Goal: Navigation & Orientation: Find specific page/section

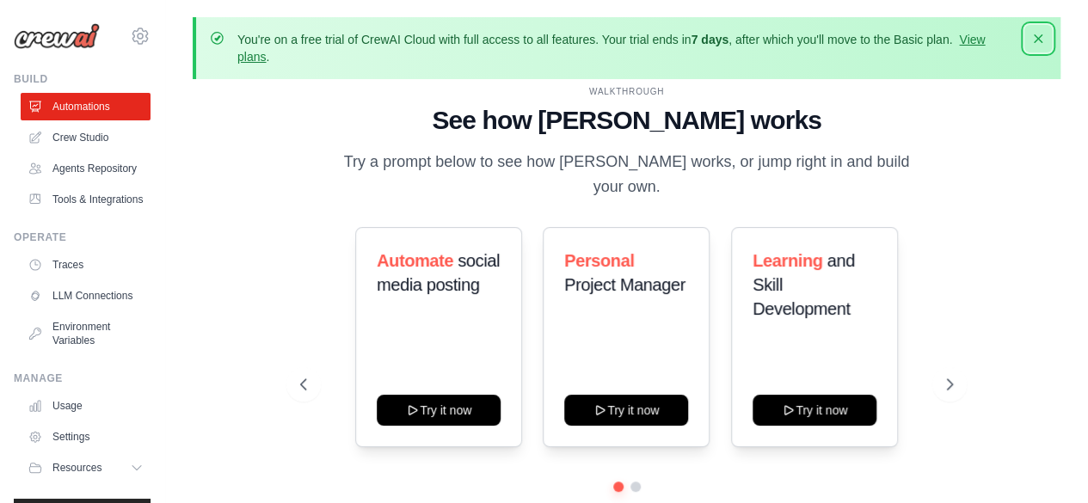
click at [1040, 47] on button "Dismiss" at bounding box center [1038, 39] width 28 height 28
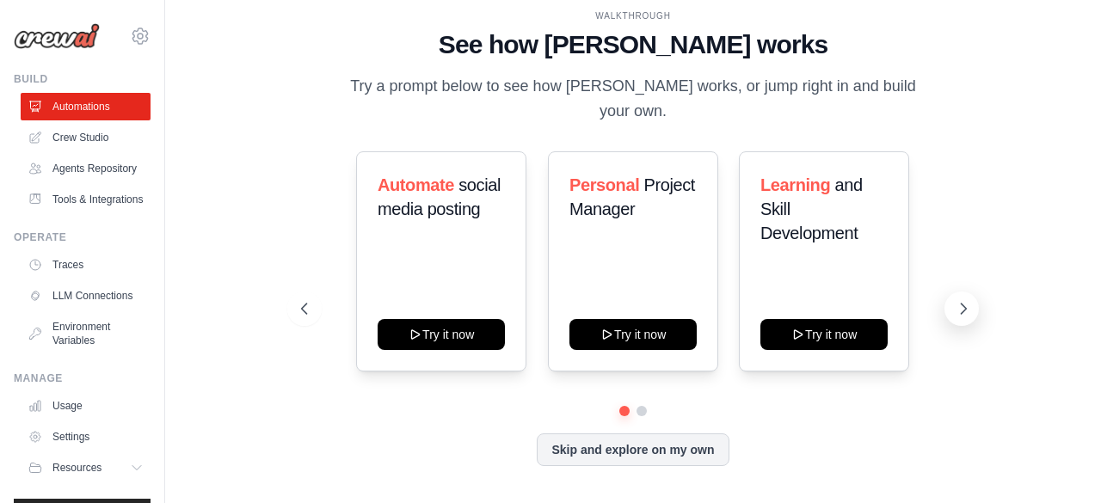
click at [957, 300] on icon at bounding box center [963, 308] width 17 height 17
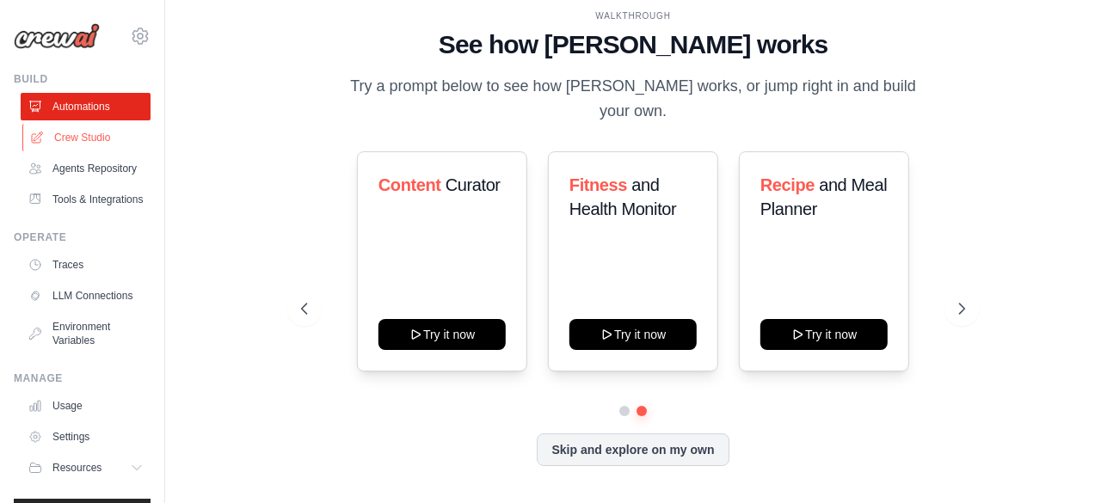
click at [96, 144] on link "Crew Studio" at bounding box center [87, 138] width 130 height 28
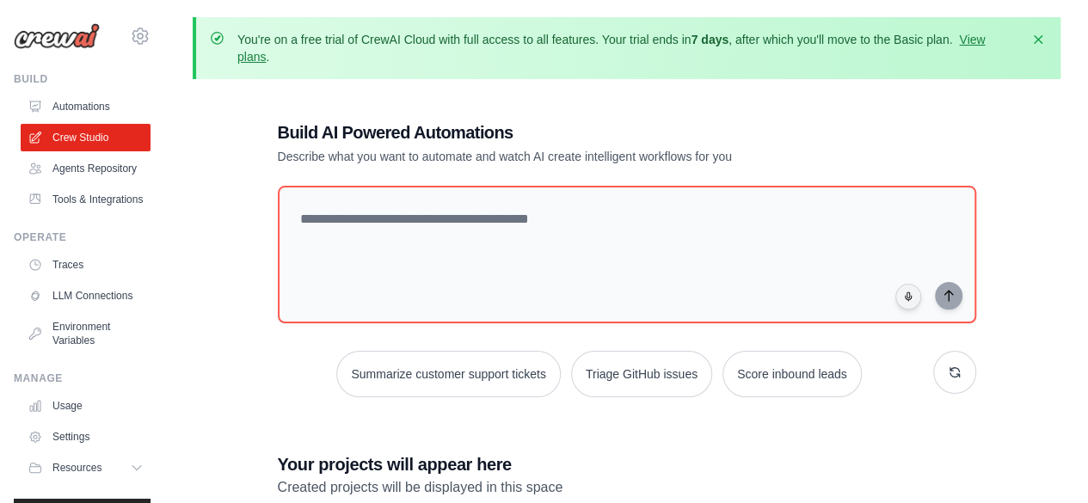
click at [96, 144] on link "Crew Studio" at bounding box center [86, 138] width 130 height 28
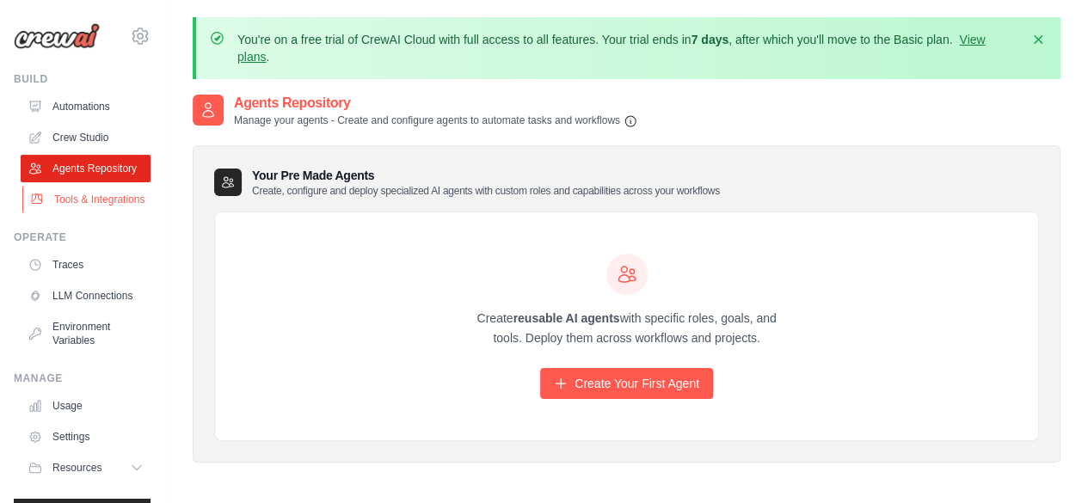
click at [46, 213] on link "Tools & Integrations" at bounding box center [87, 200] width 130 height 28
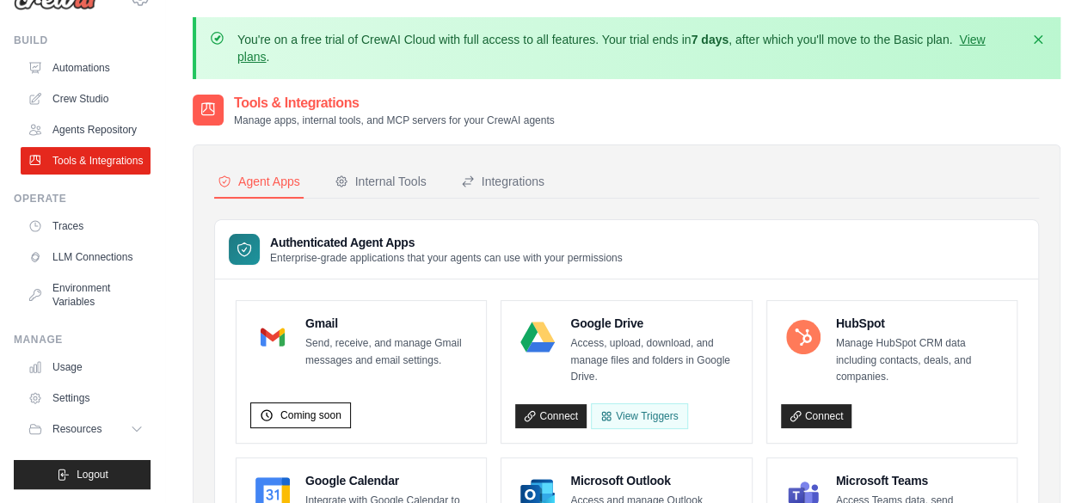
scroll to position [79, 0]
click at [83, 367] on link "Usage" at bounding box center [87, 367] width 130 height 28
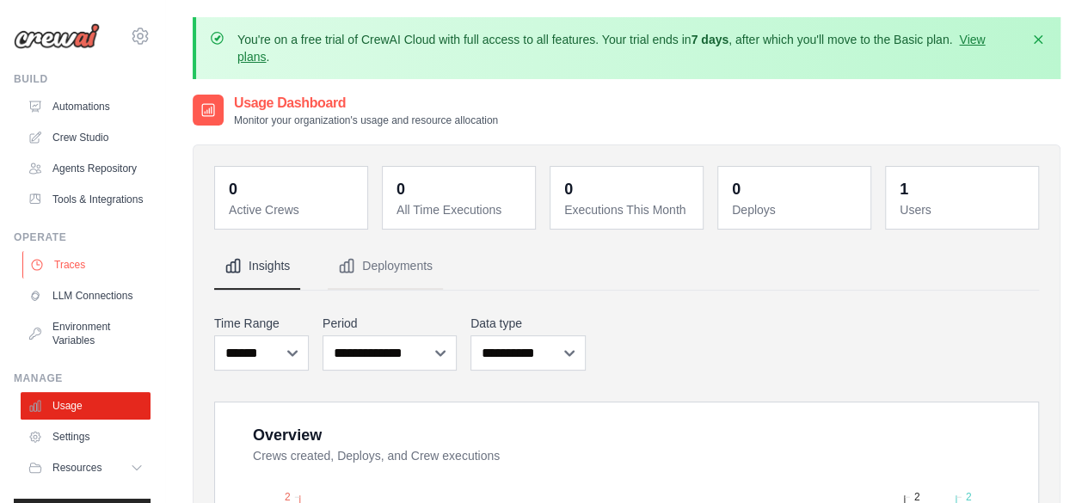
click at [87, 279] on link "Traces" at bounding box center [87, 265] width 130 height 28
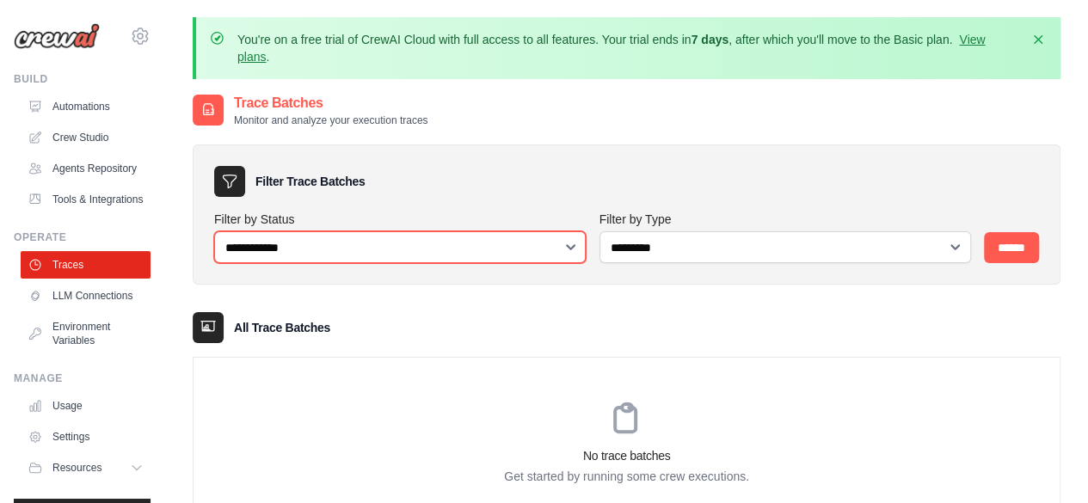
click at [557, 247] on select "**********" at bounding box center [400, 247] width 372 height 32
